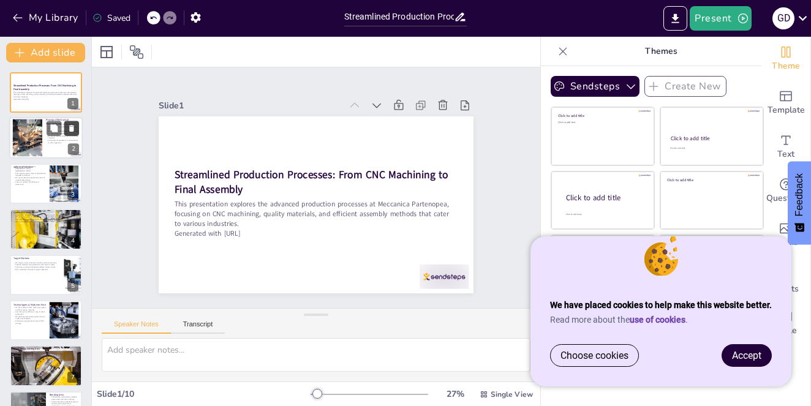
click at [74, 135] on button at bounding box center [71, 128] width 15 height 15
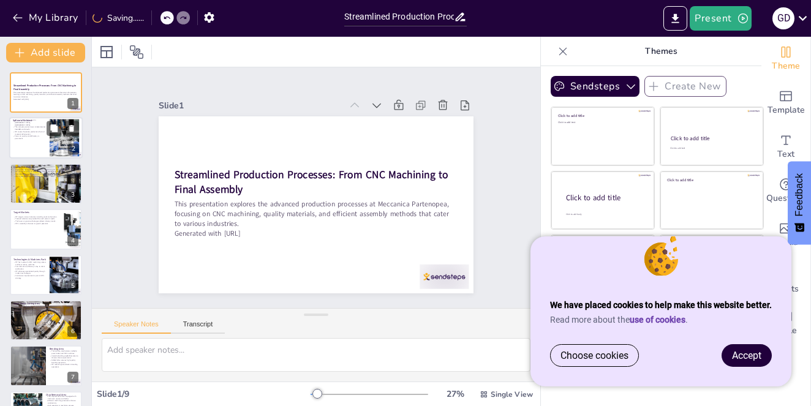
click at [54, 138] on div at bounding box center [64, 137] width 56 height 37
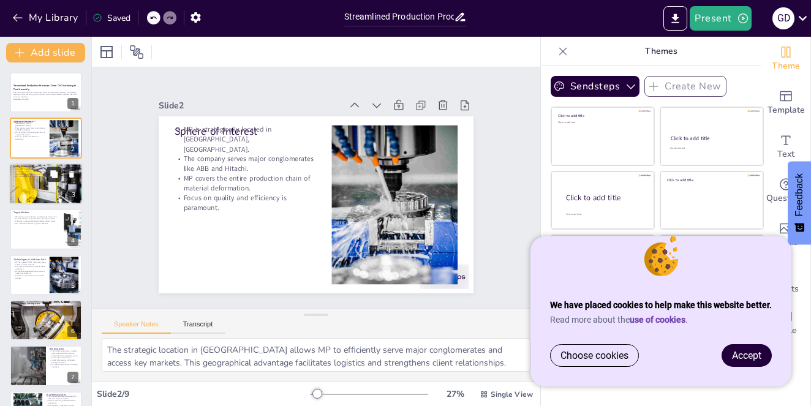
click at [48, 176] on button at bounding box center [54, 174] width 15 height 15
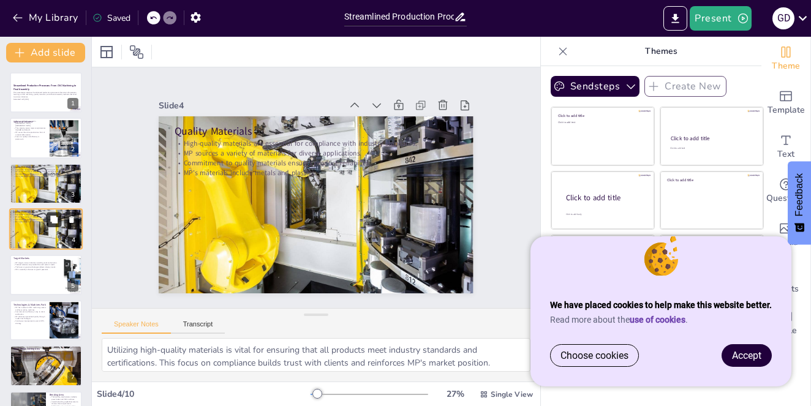
click at [51, 221] on icon at bounding box center [53, 219] width 7 height 7
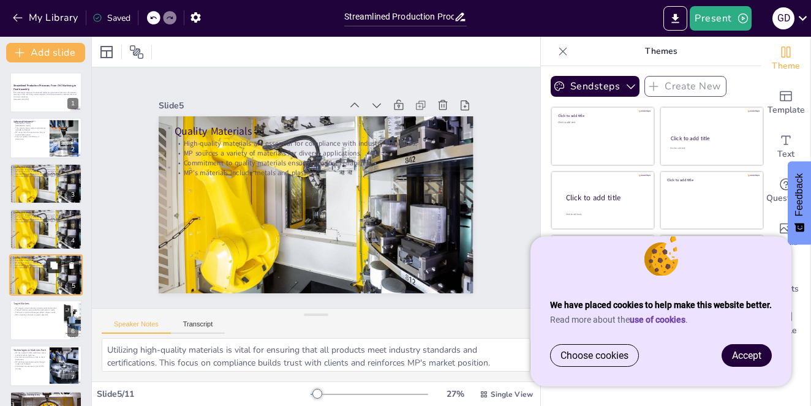
scroll to position [40, 0]
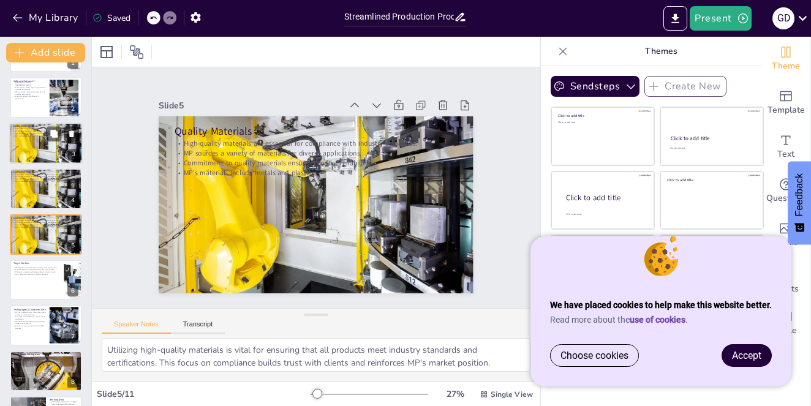
click at [63, 151] on div at bounding box center [45, 143] width 73 height 49
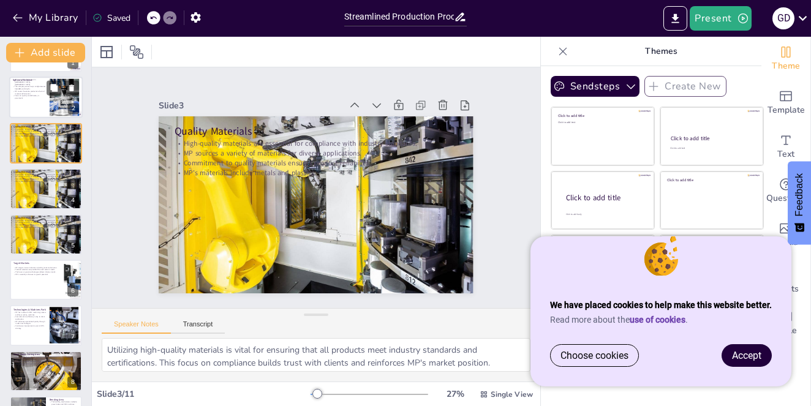
scroll to position [0, 0]
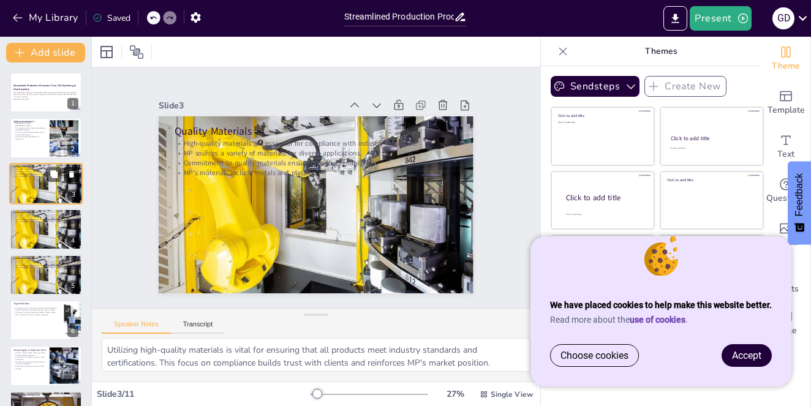
click at [73, 174] on icon at bounding box center [71, 174] width 5 height 7
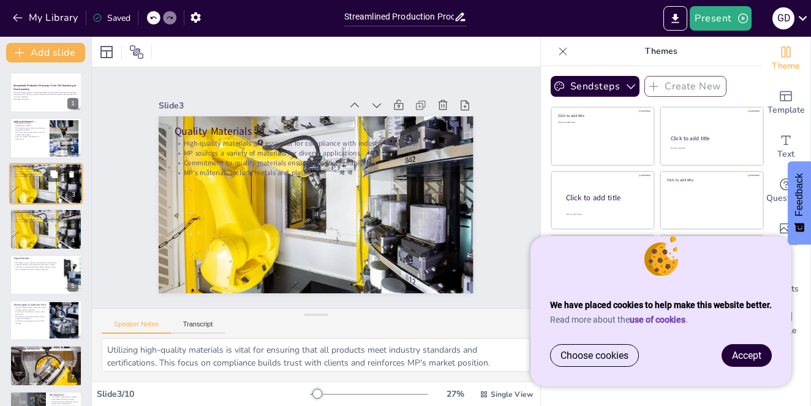
click at [73, 174] on icon at bounding box center [71, 174] width 5 height 7
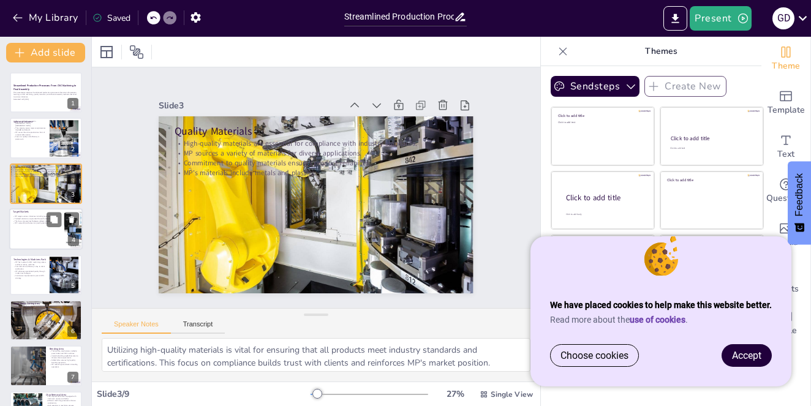
click at [38, 226] on div at bounding box center [45, 229] width 73 height 42
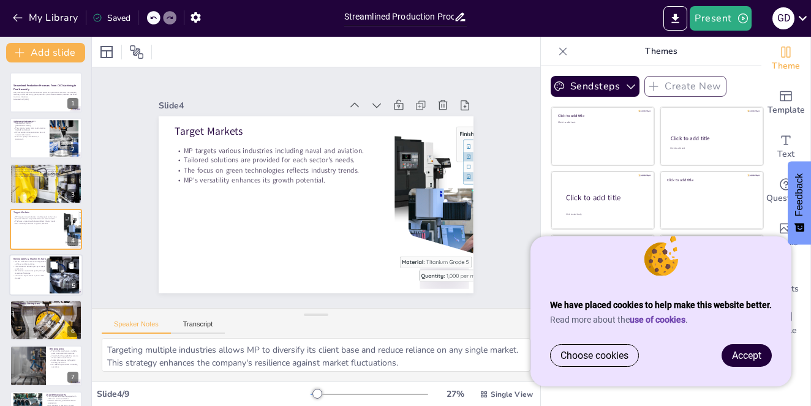
click at [26, 280] on div at bounding box center [45, 275] width 73 height 42
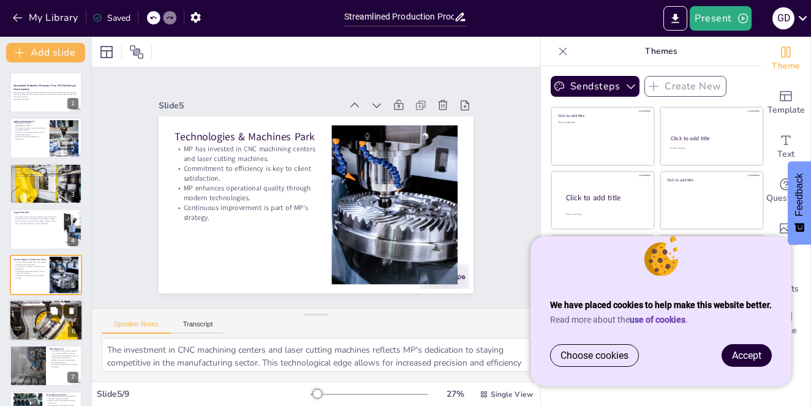
scroll to position [40, 0]
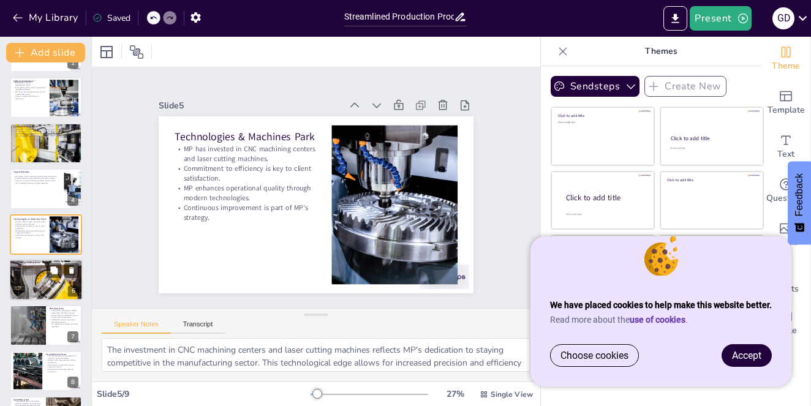
click at [31, 285] on div at bounding box center [45, 279] width 73 height 49
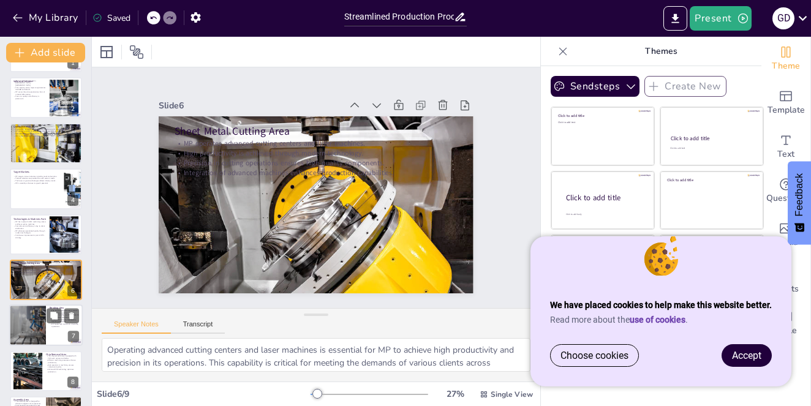
scroll to position [81, 0]
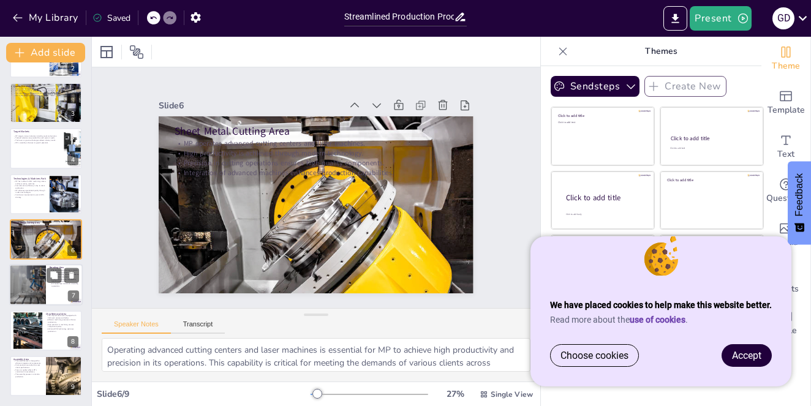
click at [26, 290] on div at bounding box center [27, 286] width 55 height 42
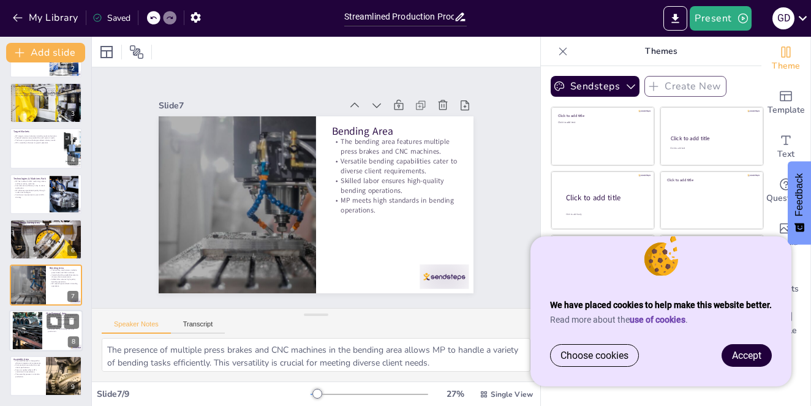
click at [24, 324] on div at bounding box center [27, 330] width 66 height 37
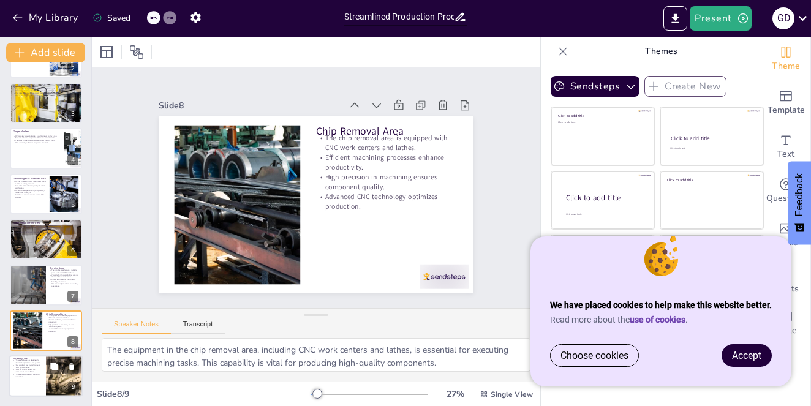
click at [24, 373] on p "The assembly process is critical to production." at bounding box center [27, 375] width 29 height 4
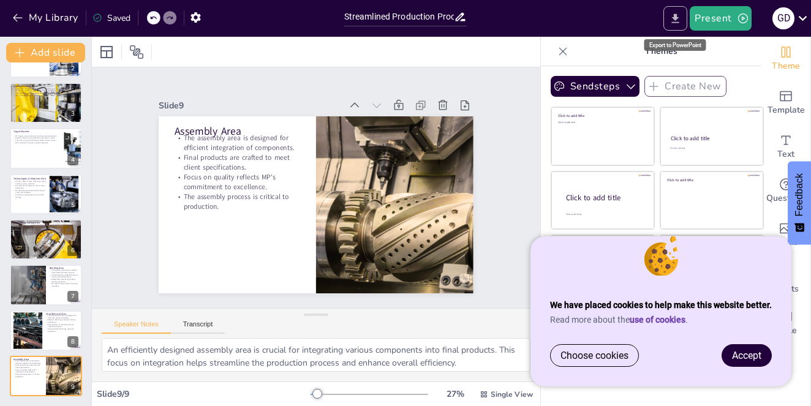
click at [675, 18] on icon "Export to PowerPoint" at bounding box center [675, 17] width 7 height 9
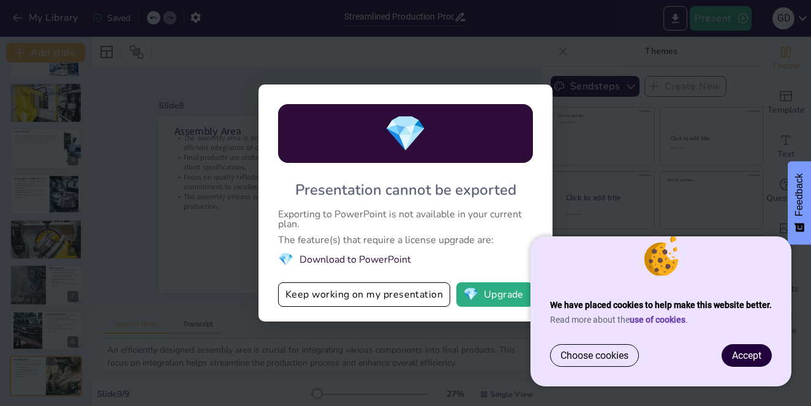
click at [755, 353] on span "Accept" at bounding box center [746, 356] width 29 height 12
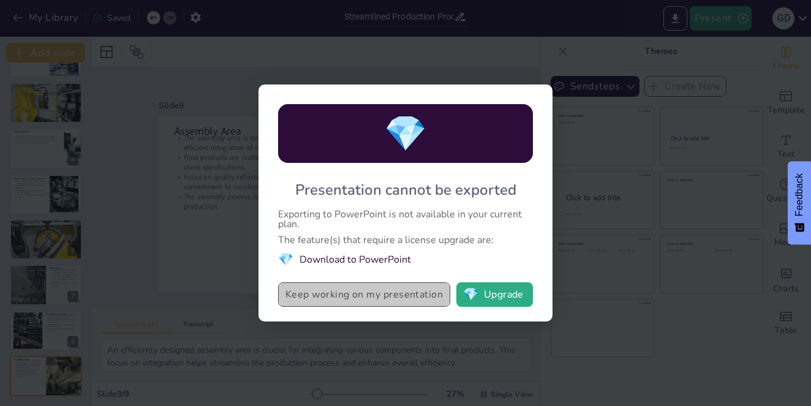
click at [396, 300] on button "Keep working on my presentation" at bounding box center [364, 294] width 172 height 24
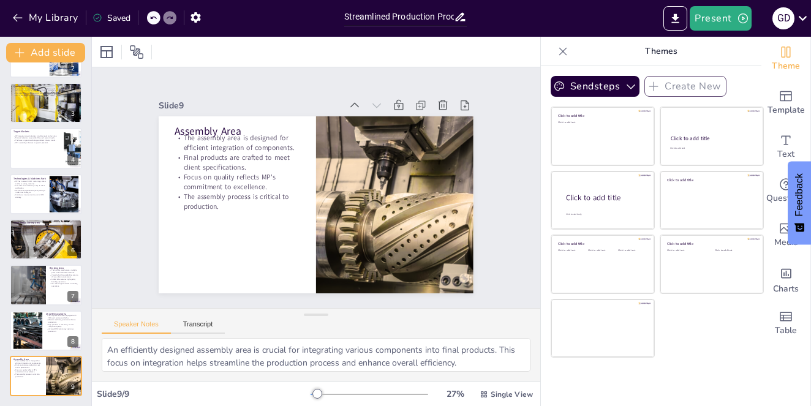
click at [123, 20] on div "Saved" at bounding box center [111, 18] width 38 height 12
click at [26, 119] on div at bounding box center [45, 102] width 73 height 49
type textarea "Utilizing high-quality materials is vital for ensuring that all products meet i…"
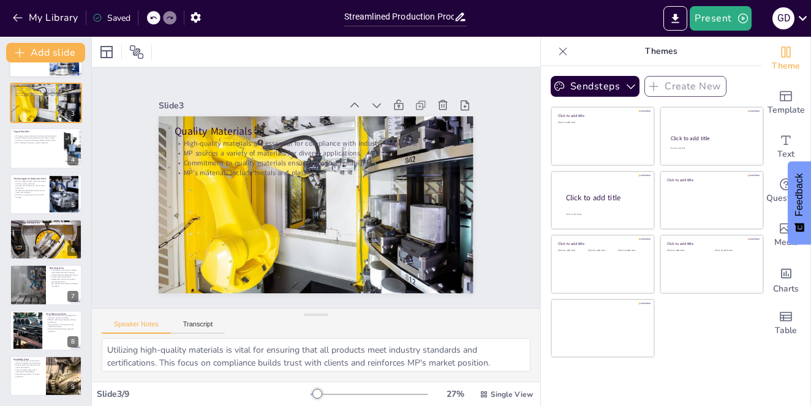
scroll to position [0, 0]
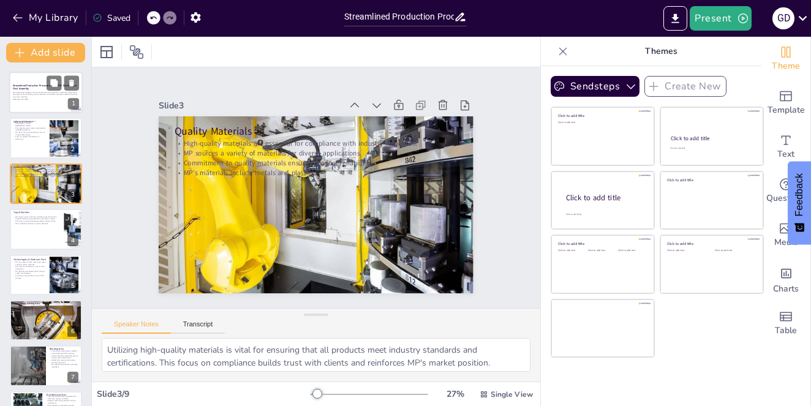
click at [36, 107] on div at bounding box center [45, 93] width 73 height 42
